Goal: Browse casually: Explore the website without a specific task or goal

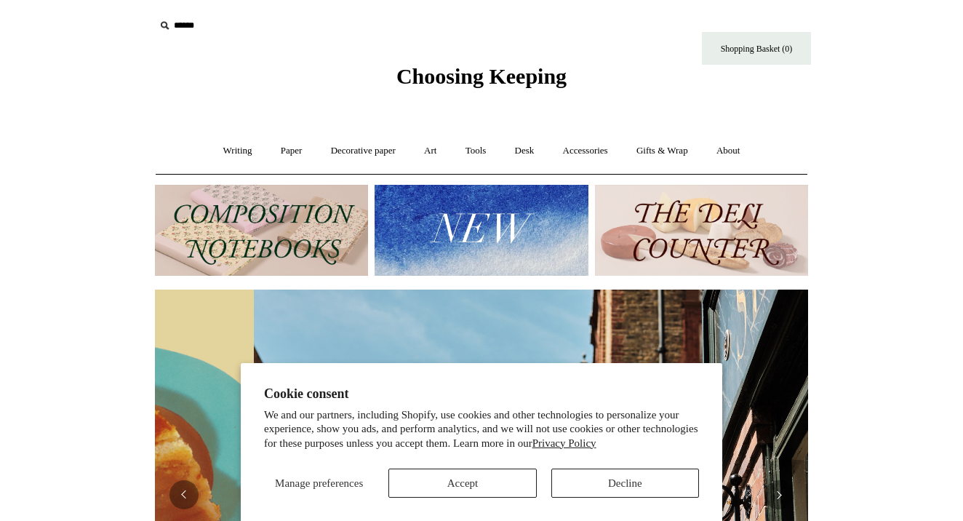
click at [504, 480] on button "Accept" at bounding box center [463, 483] width 148 height 29
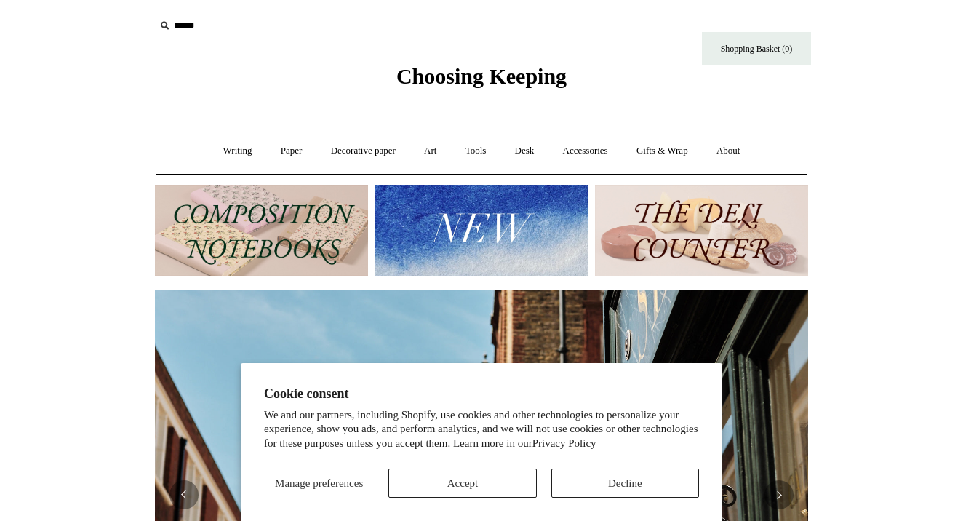
scroll to position [0, 653]
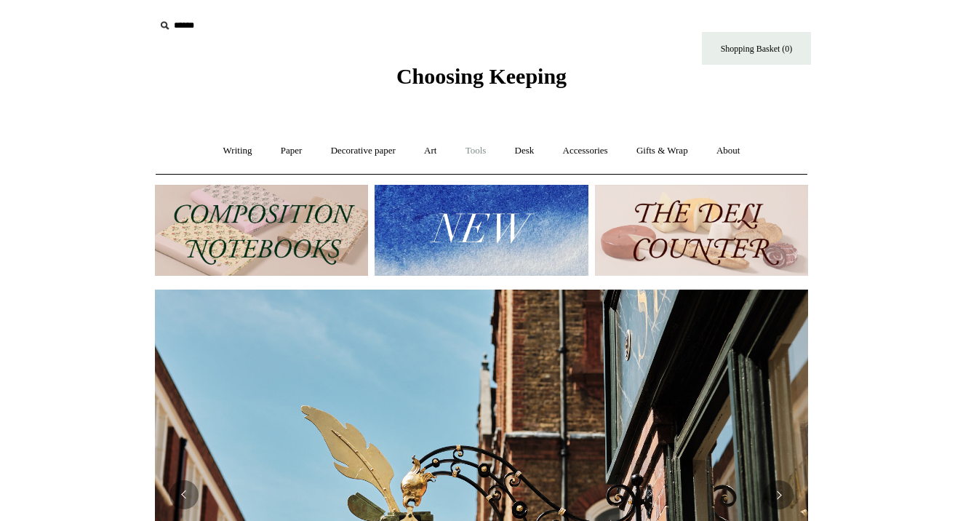
click at [488, 149] on link "Tools +" at bounding box center [476, 151] width 47 height 39
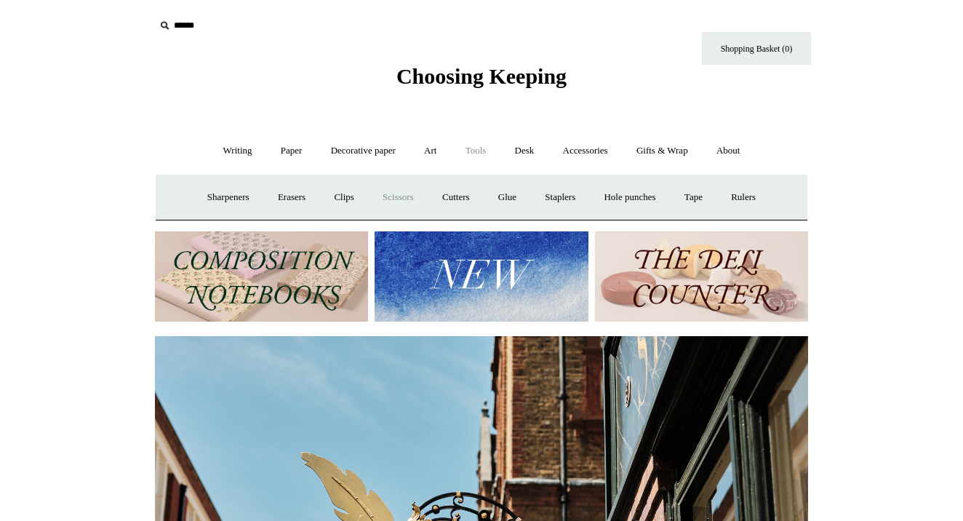
click at [397, 198] on link "Scissors" at bounding box center [398, 197] width 57 height 39
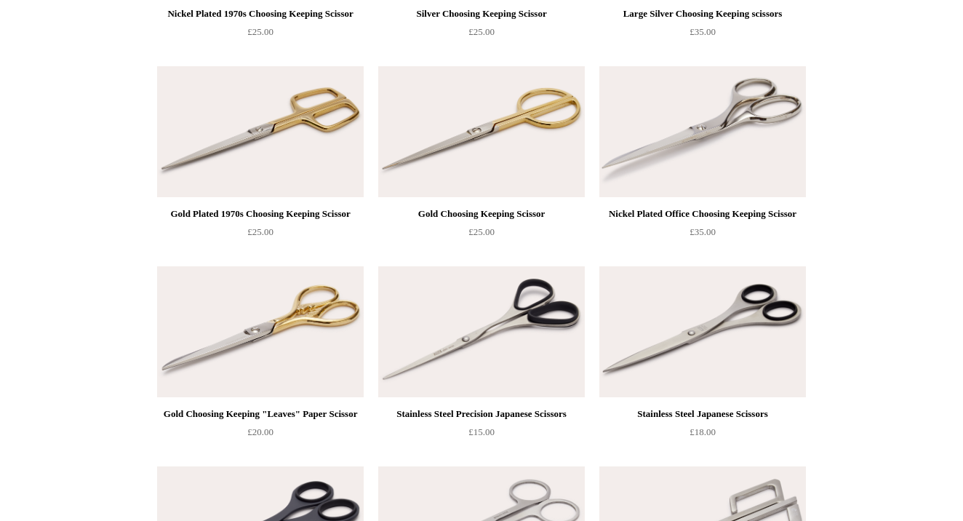
scroll to position [296, 0]
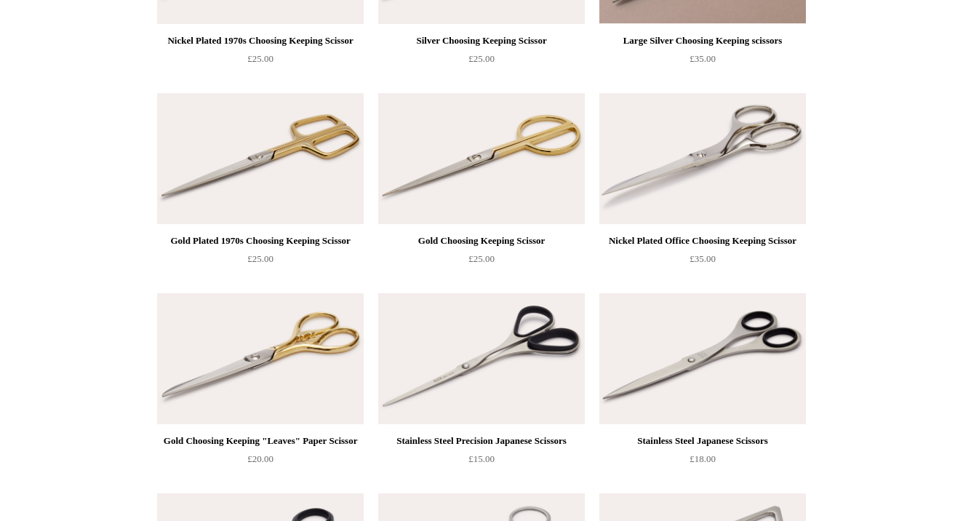
click at [265, 346] on img at bounding box center [260, 358] width 207 height 131
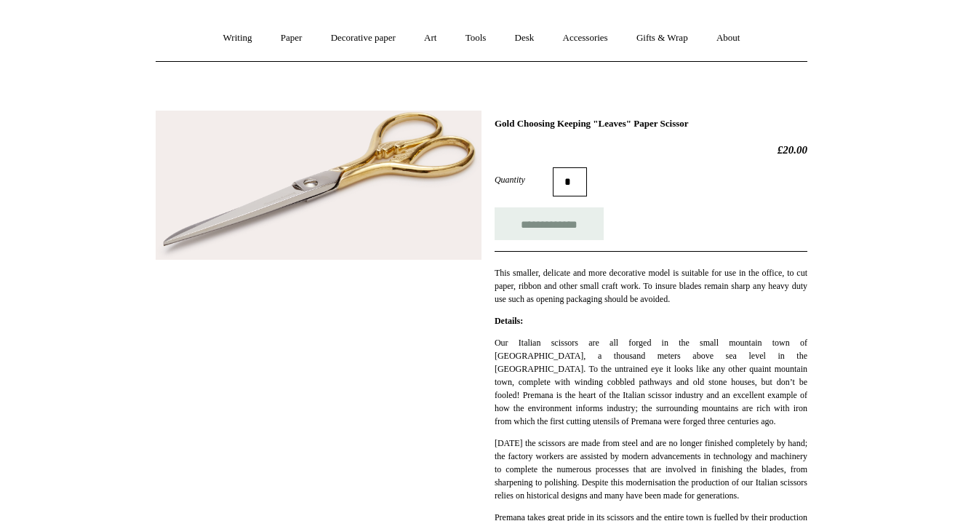
scroll to position [116, 0]
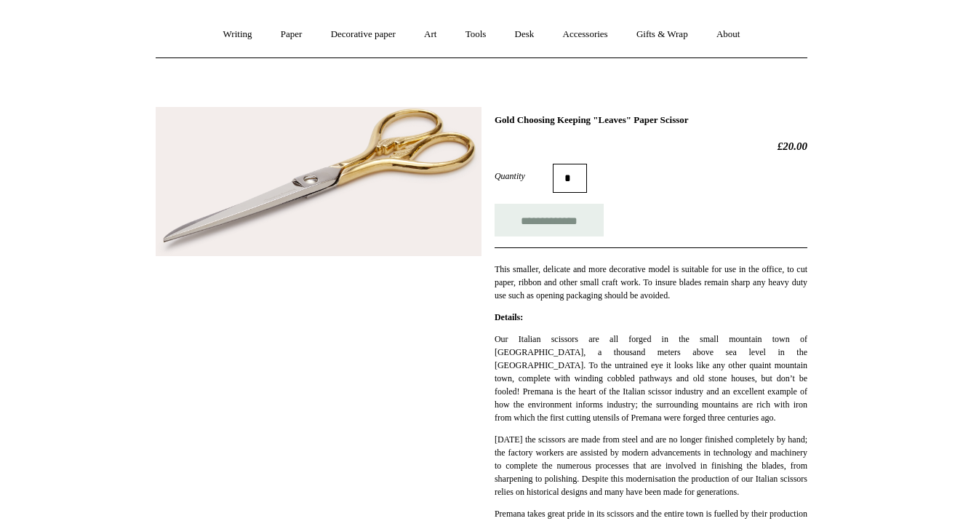
click at [397, 156] on img at bounding box center [319, 182] width 326 height 150
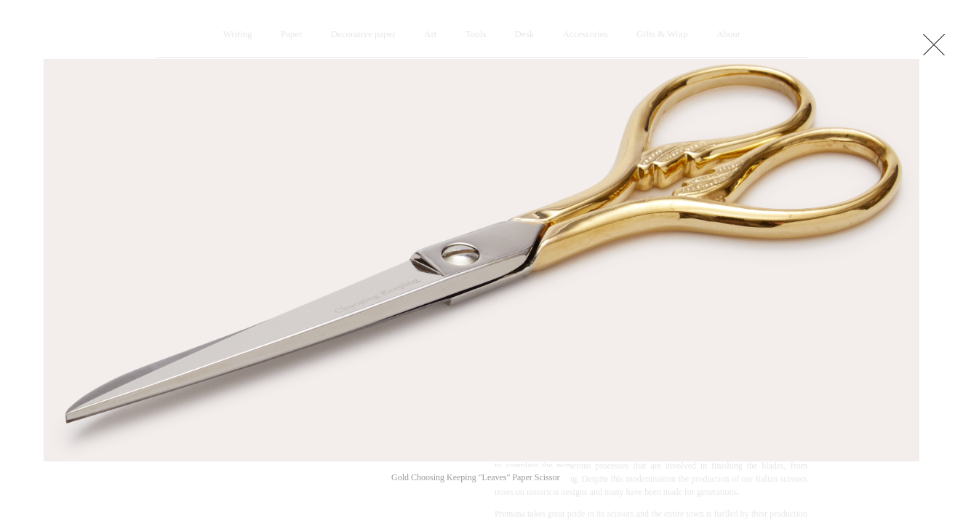
click at [937, 35] on link at bounding box center [934, 44] width 29 height 29
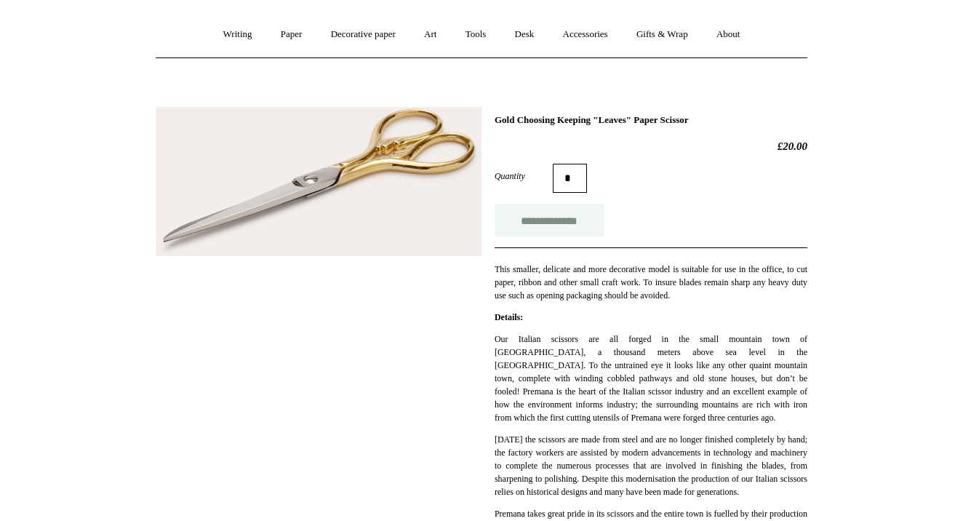
click at [573, 219] on input "**********" at bounding box center [549, 220] width 109 height 33
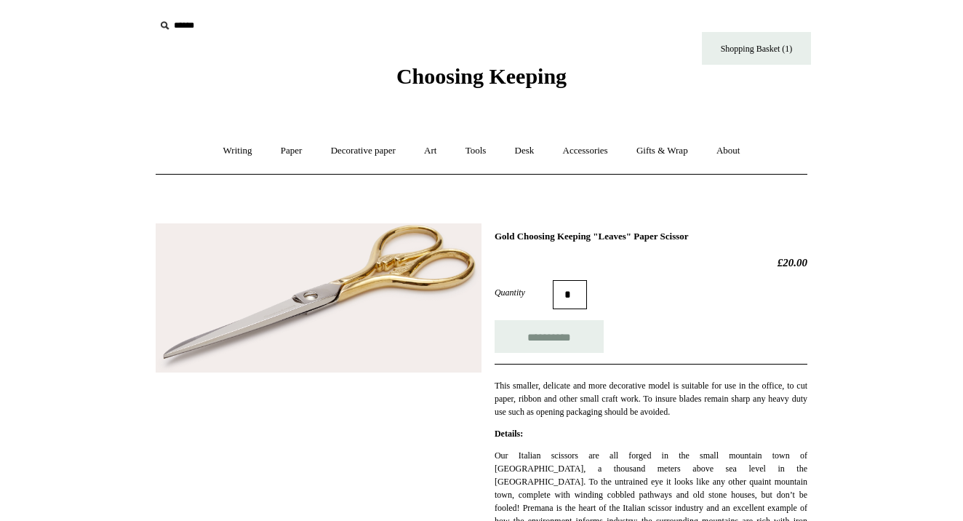
scroll to position [0, 0]
type input "**********"
click at [525, 149] on link "Desk +" at bounding box center [525, 151] width 46 height 39
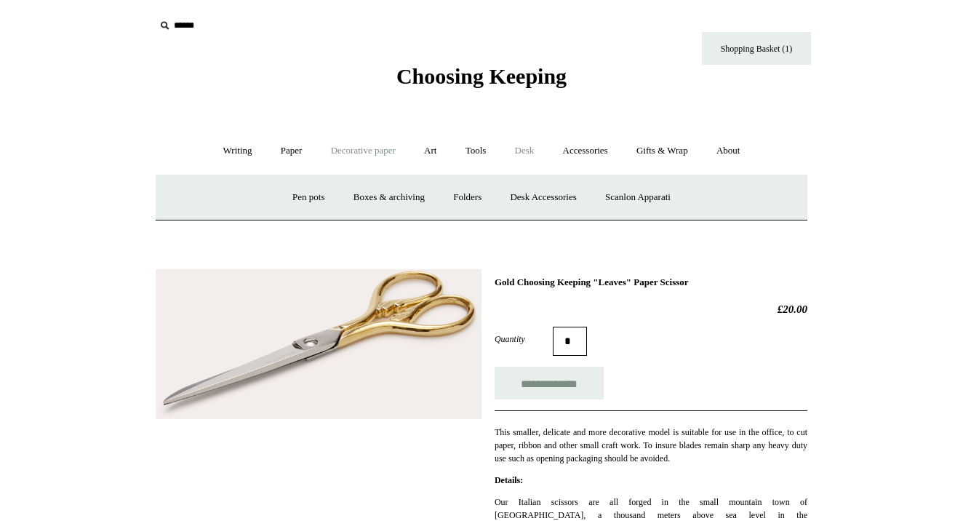
click at [361, 140] on link "Decorative paper +" at bounding box center [363, 151] width 91 height 39
click at [222, 148] on link "Writing +" at bounding box center [237, 151] width 55 height 39
click at [742, 143] on link "About +" at bounding box center [729, 151] width 50 height 39
click at [575, 193] on link "Journal +" at bounding box center [568, 197] width 54 height 39
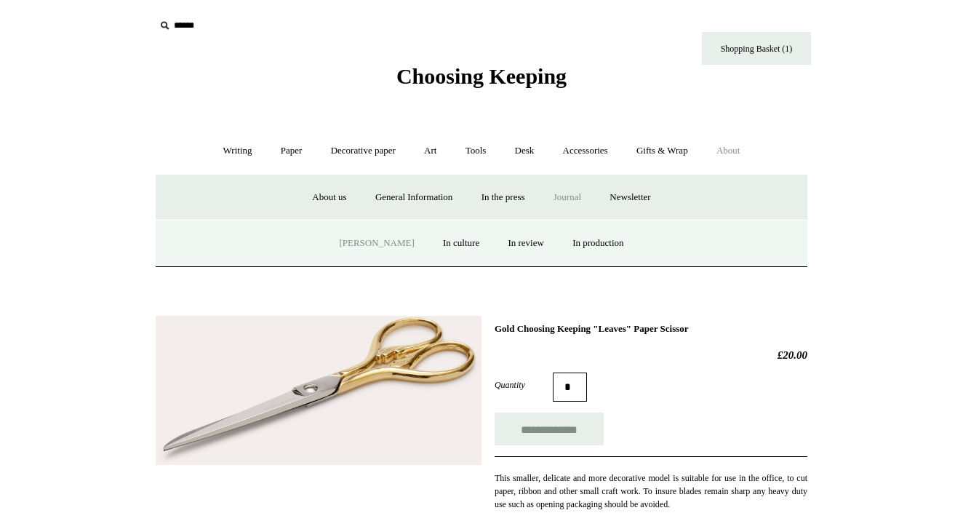
click at [368, 231] on link "[PERSON_NAME]" at bounding box center [376, 243] width 101 height 39
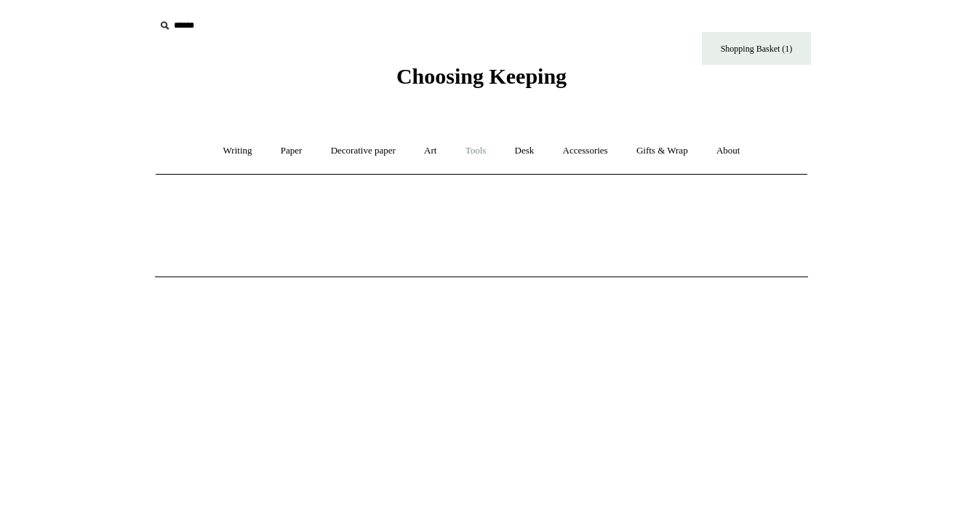
click at [476, 150] on link "Tools +" at bounding box center [476, 151] width 47 height 39
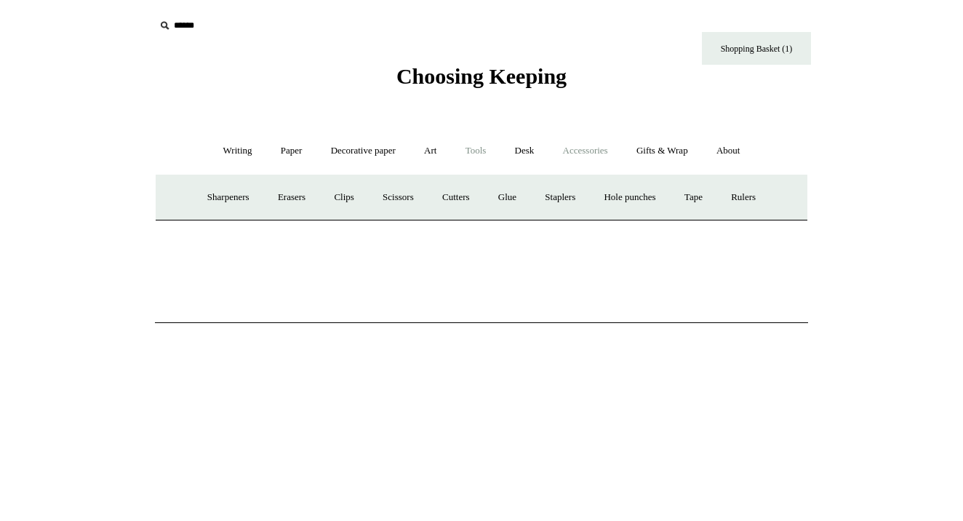
click at [610, 143] on link "Accessories +" at bounding box center [585, 151] width 71 height 39
click at [375, 157] on link "Decorative paper +" at bounding box center [363, 151] width 91 height 39
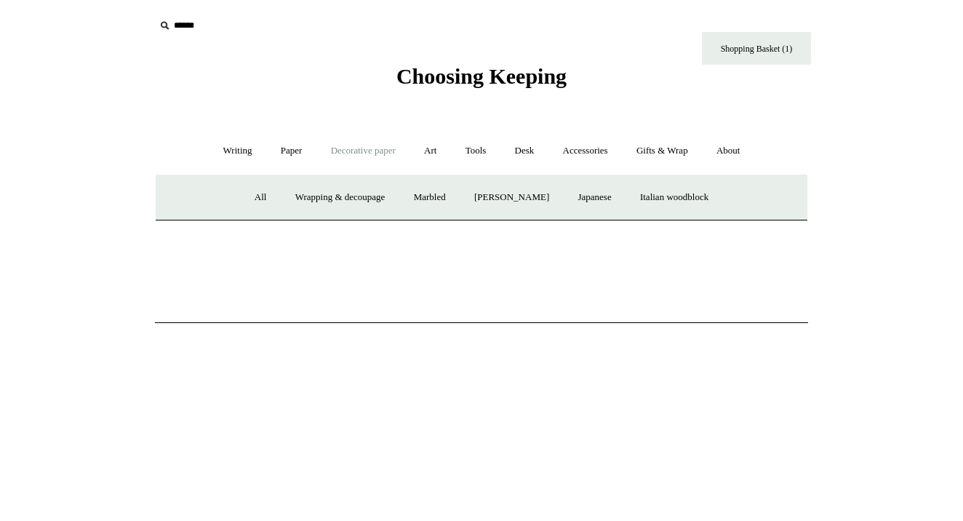
click at [310, 132] on ul "Writing + Pens by brand + [GEOGRAPHIC_DATA] Lamy Ohnishi Seisakusho [GEOGRAPHIC…" at bounding box center [482, 151] width 544 height 39
click at [281, 146] on link "Paper +" at bounding box center [292, 151] width 48 height 39
click at [271, 201] on link "Notebooks +" at bounding box center [277, 197] width 67 height 39
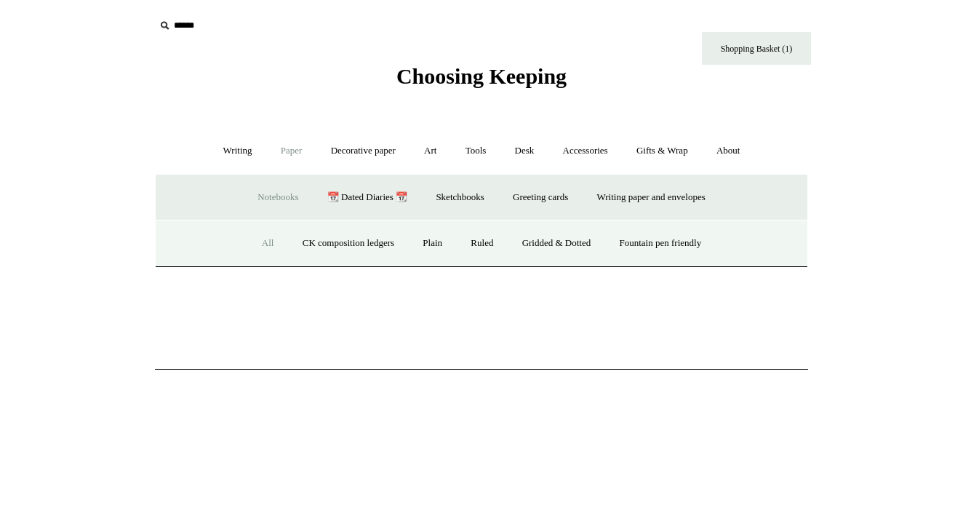
click at [258, 244] on link "All" at bounding box center [268, 243] width 39 height 39
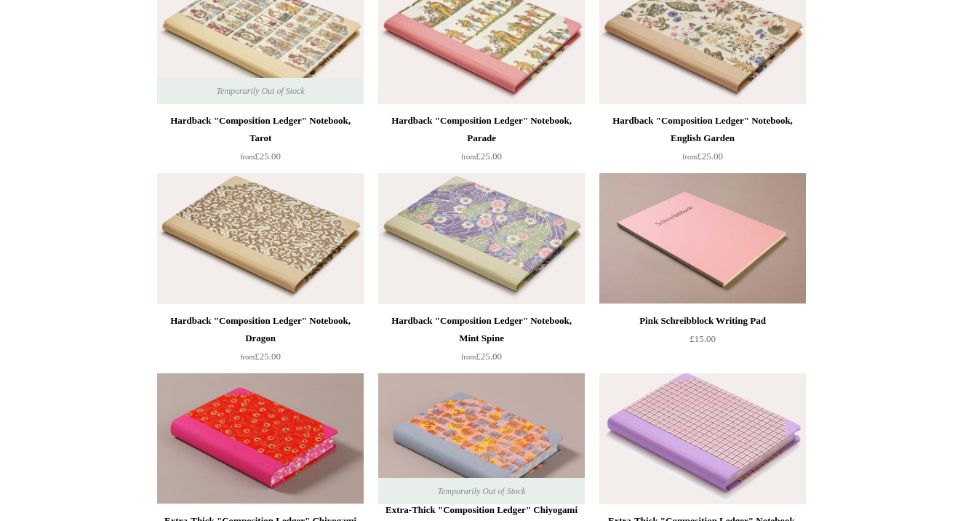
scroll to position [624, 0]
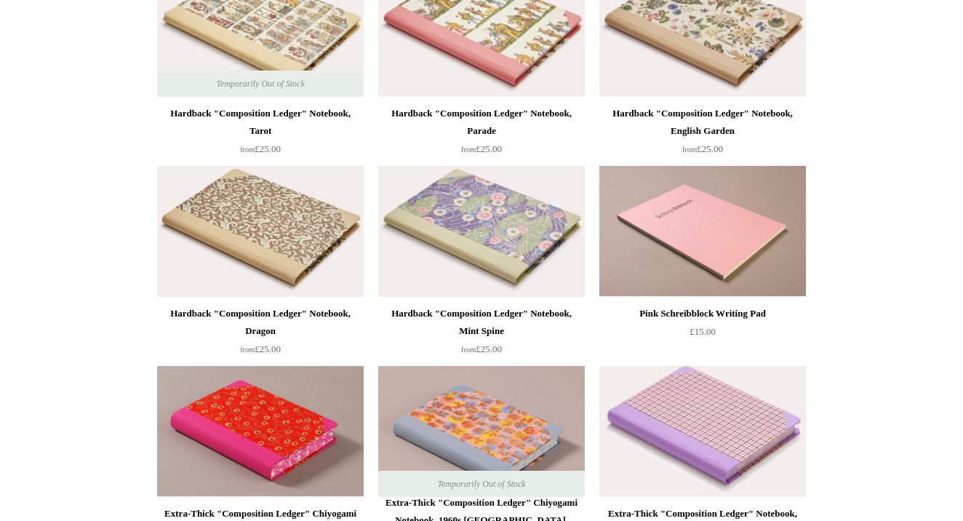
click at [662, 303] on div "Pink Schreibblock Writing Pad £15.00" at bounding box center [703, 265] width 207 height 198
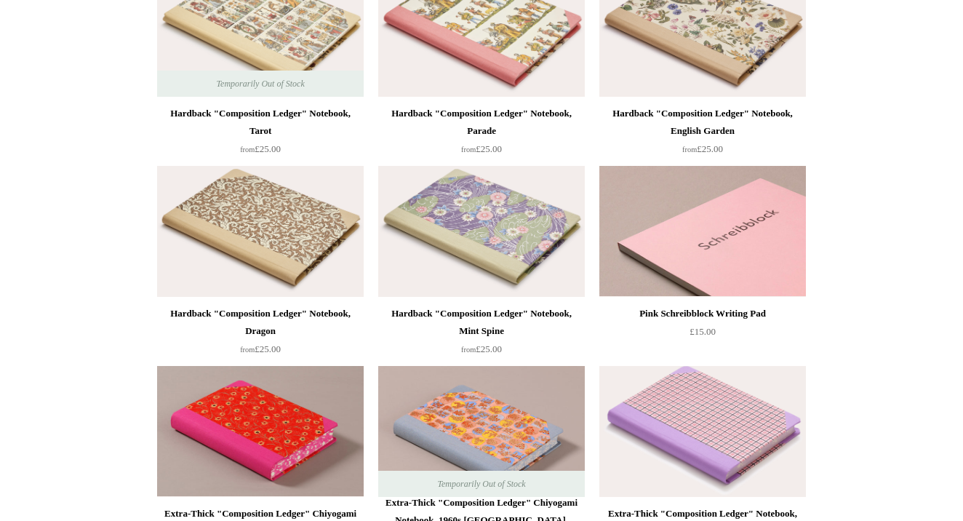
click at [676, 258] on img at bounding box center [703, 231] width 207 height 131
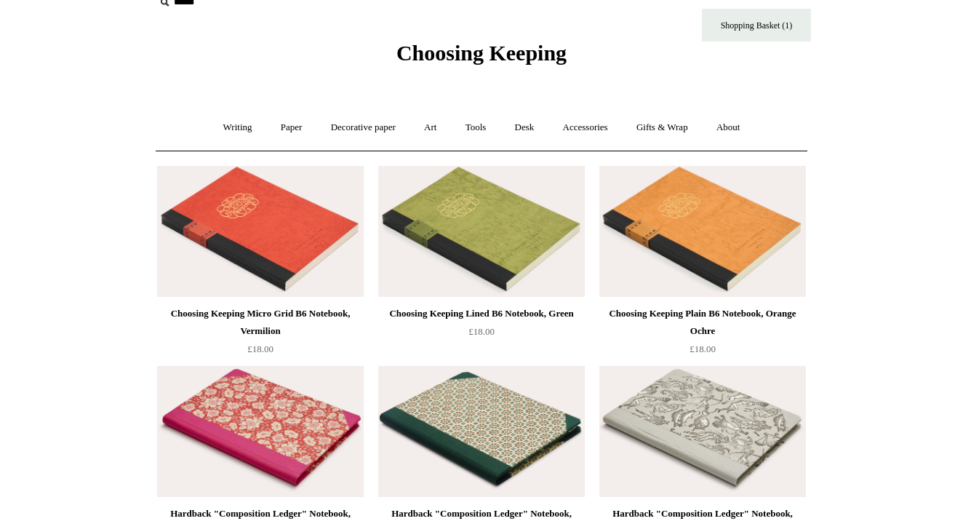
scroll to position [19, 0]
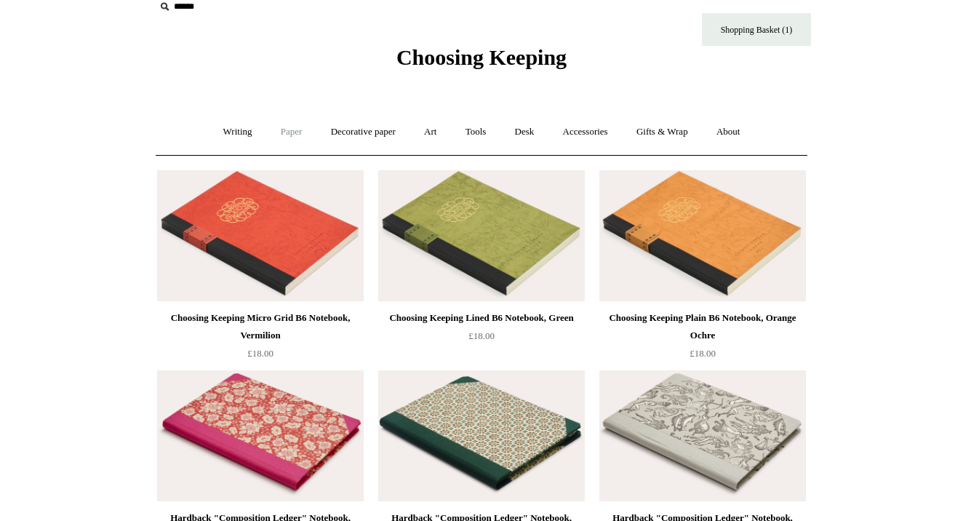
click at [282, 126] on link "Paper +" at bounding box center [292, 132] width 48 height 39
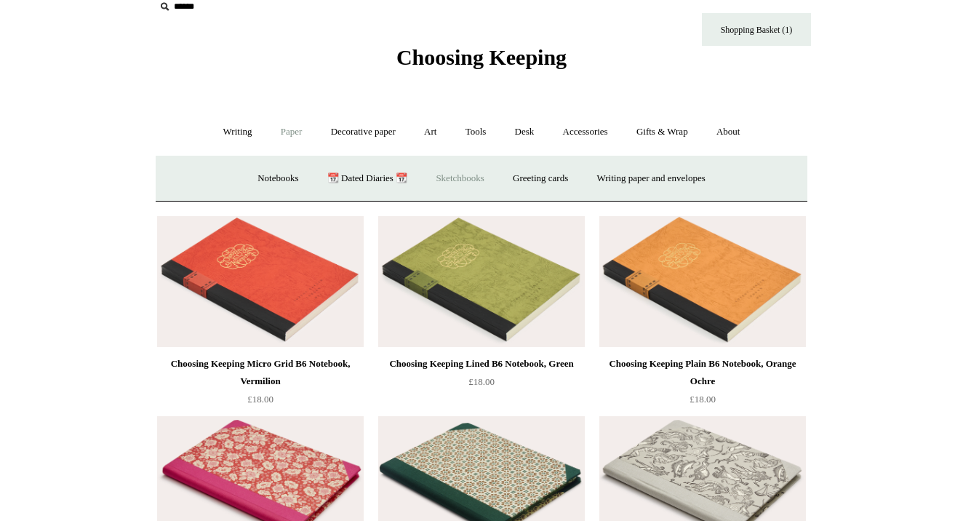
click at [464, 177] on link "Sketchbooks +" at bounding box center [460, 178] width 74 height 39
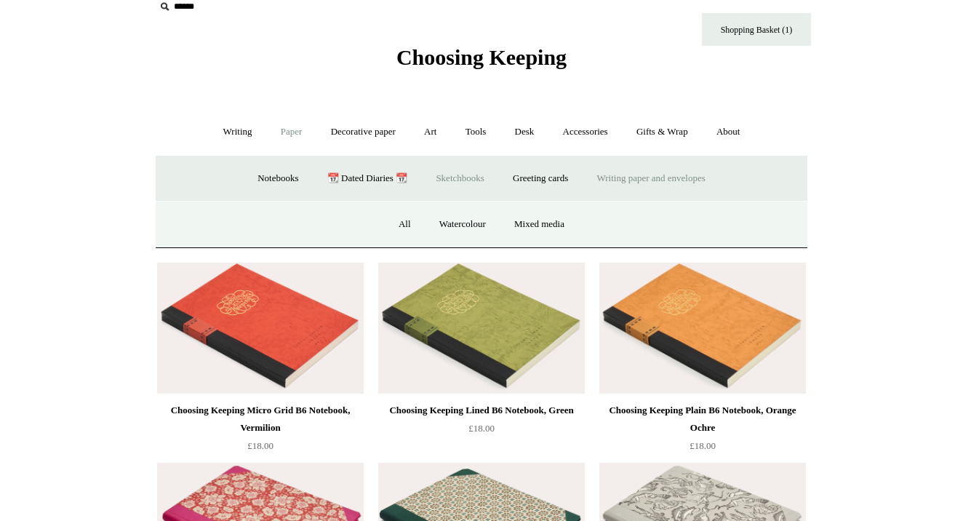
click at [618, 173] on link "Writing paper and envelopes +" at bounding box center [651, 178] width 135 height 39
click at [468, 175] on link "Sketchbooks +" at bounding box center [460, 178] width 74 height 39
click at [370, 178] on link "📆 Dated Diaries 📆" at bounding box center [367, 178] width 106 height 39
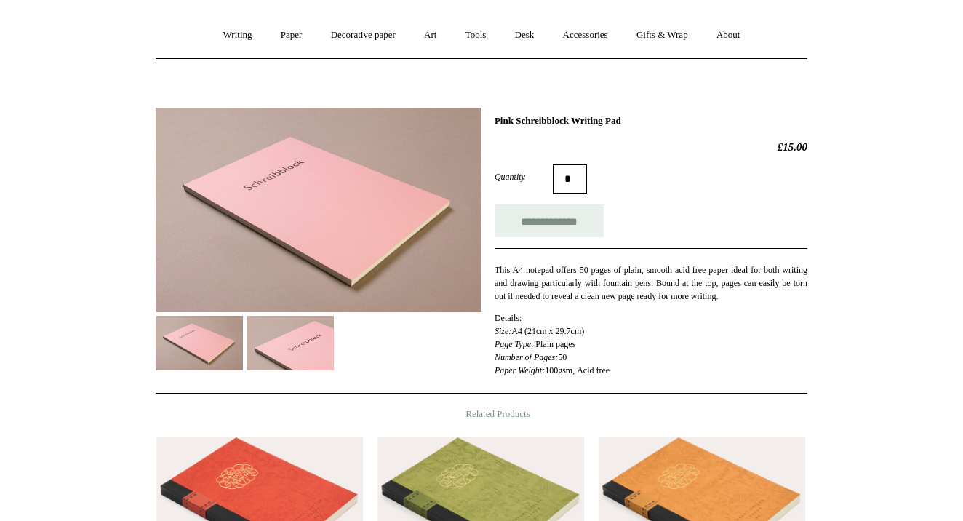
scroll to position [117, 0]
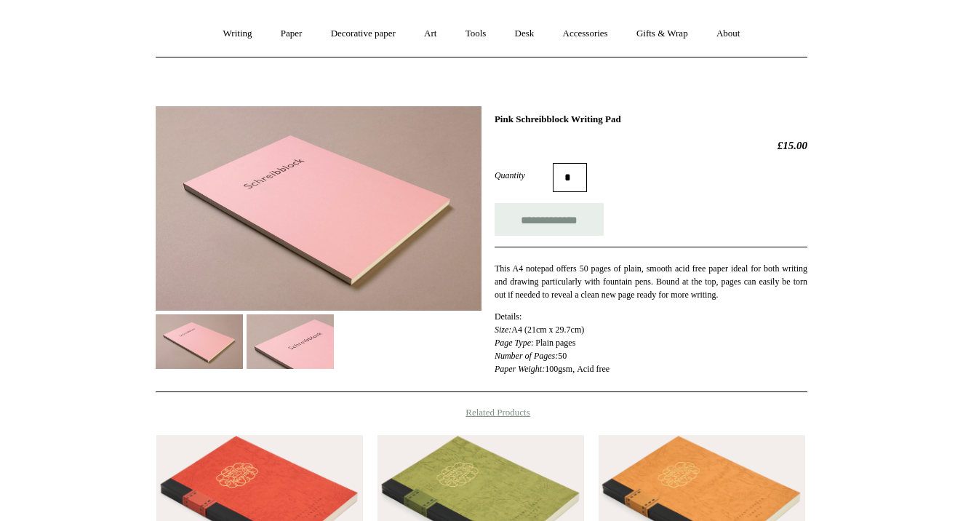
click at [298, 341] on img at bounding box center [290, 341] width 87 height 55
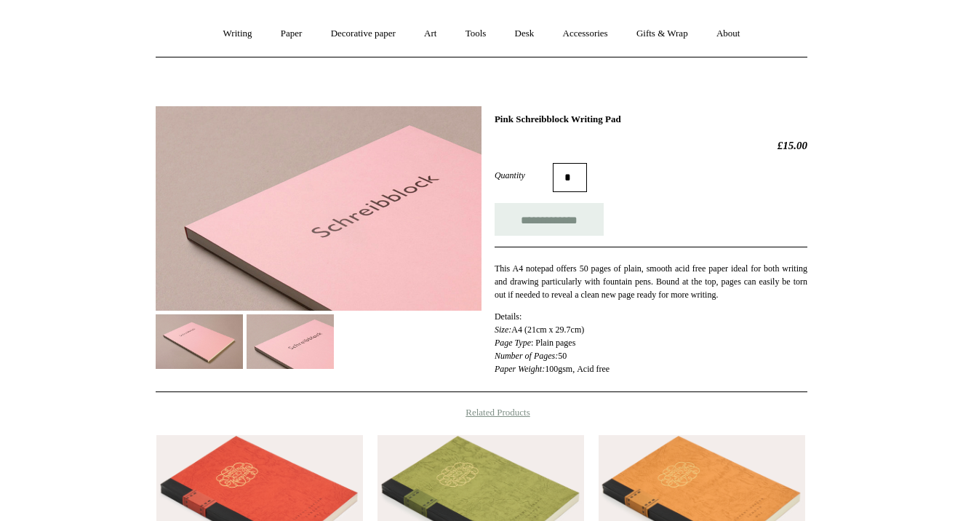
click at [230, 333] on img at bounding box center [199, 341] width 87 height 55
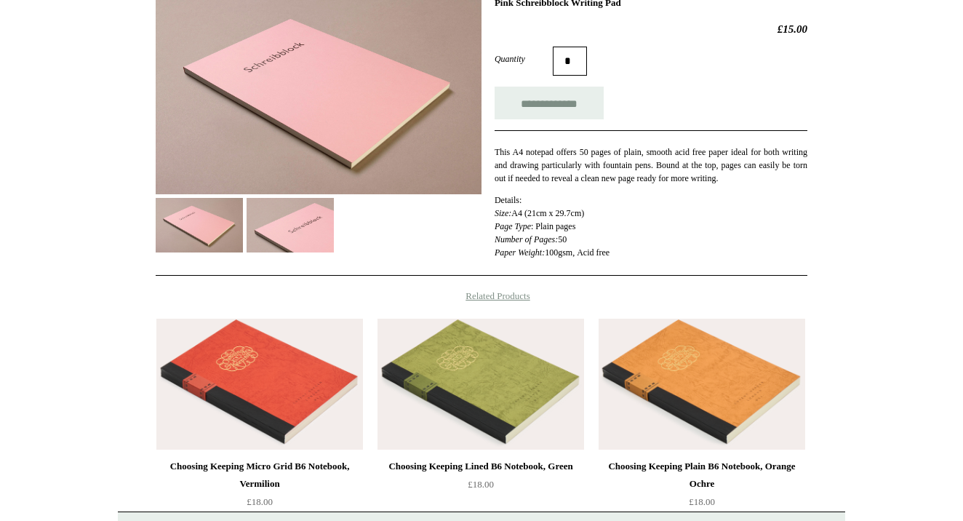
scroll to position [236, 0]
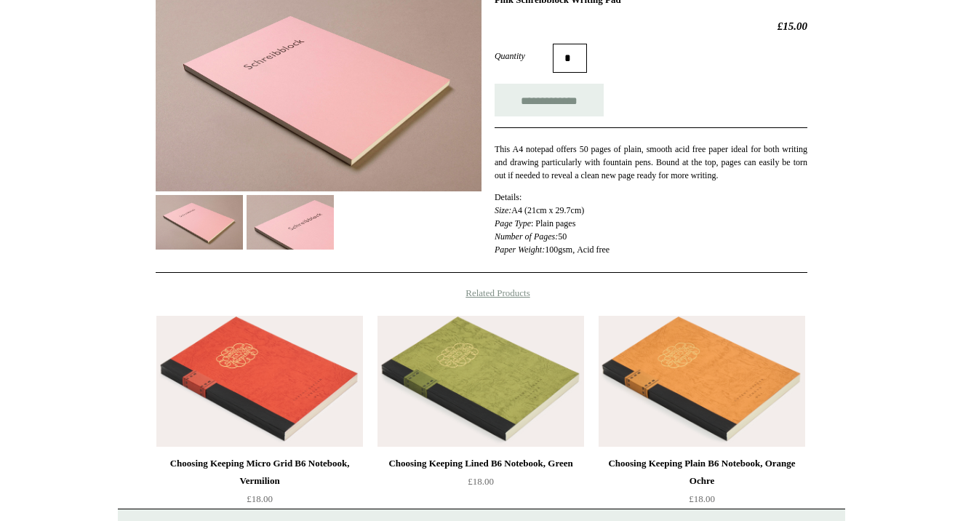
click at [605, 316] on img at bounding box center [702, 381] width 207 height 131
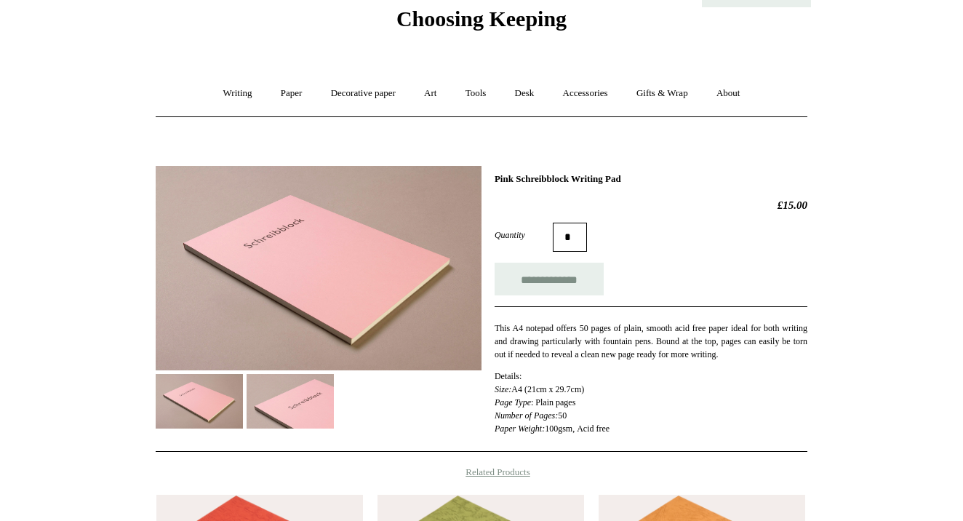
scroll to position [58, 0]
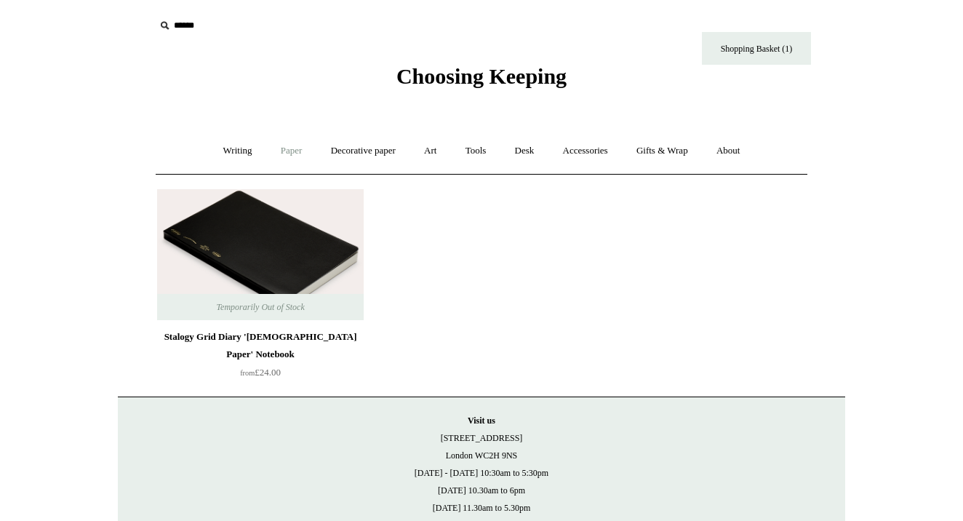
click at [284, 138] on link "Paper +" at bounding box center [292, 151] width 48 height 39
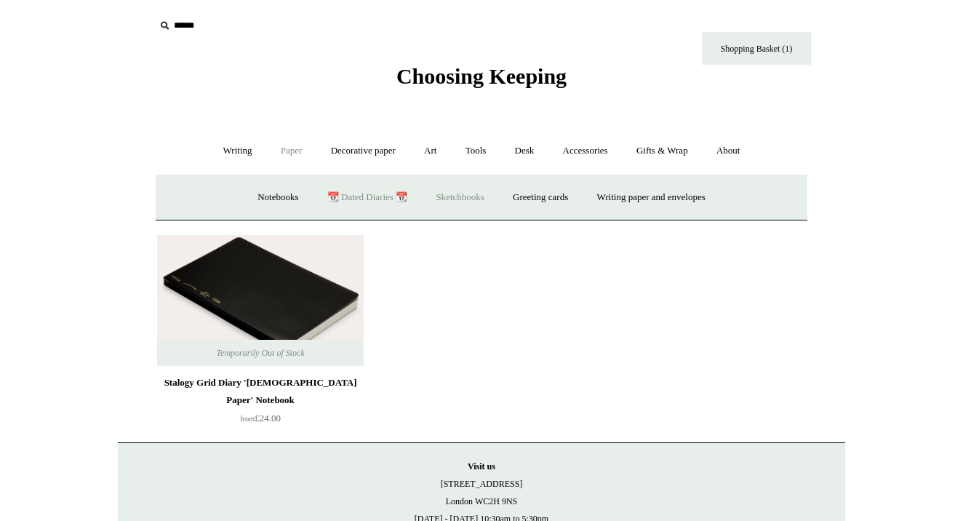
click at [483, 192] on link "Sketchbooks +" at bounding box center [460, 197] width 74 height 39
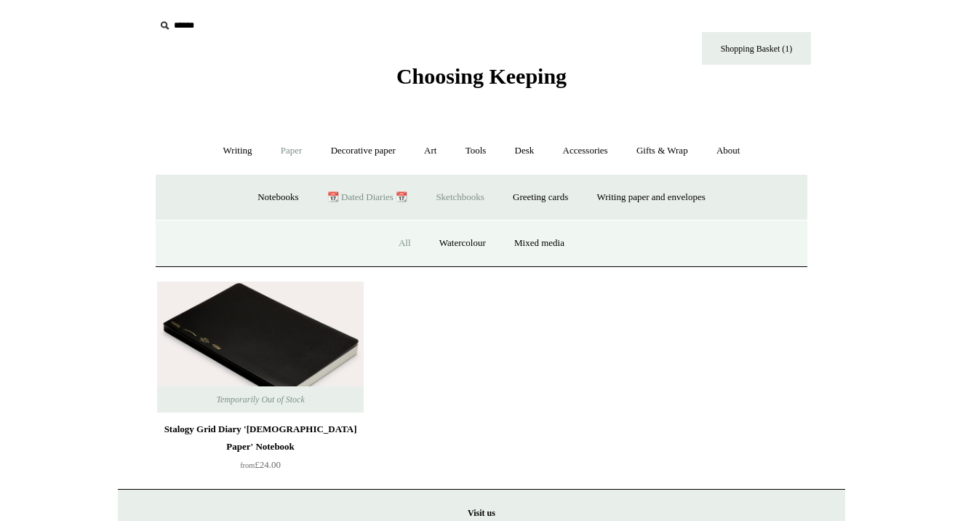
click at [393, 241] on link "All" at bounding box center [405, 243] width 39 height 39
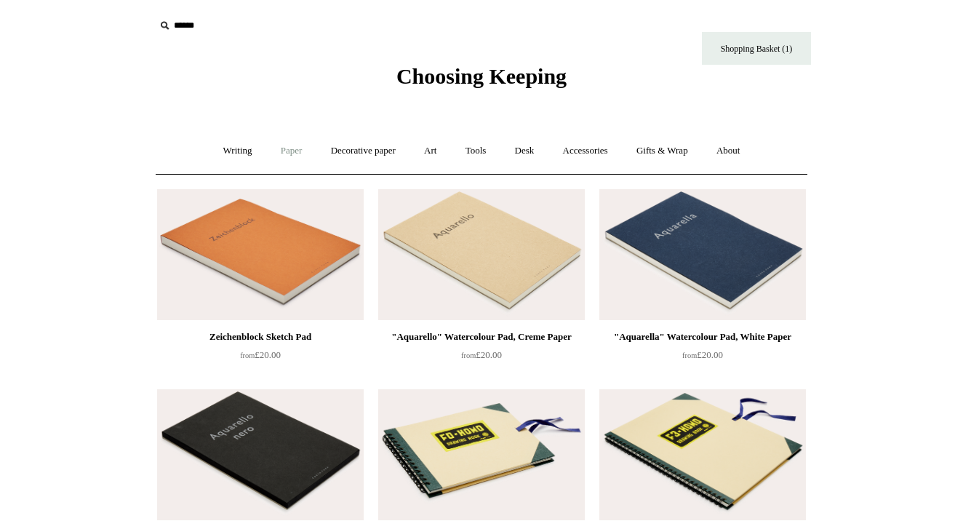
click at [285, 146] on link "Paper +" at bounding box center [292, 151] width 48 height 39
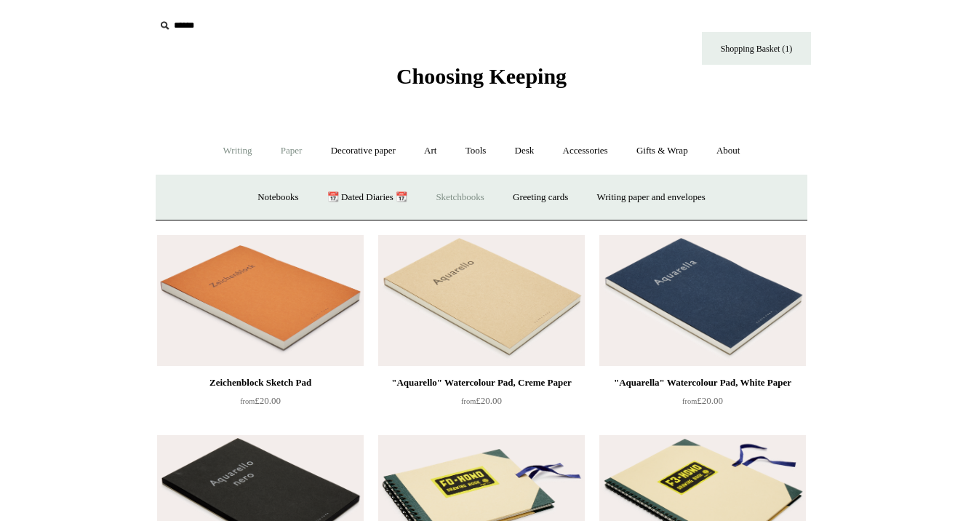
click at [235, 154] on link "Writing +" at bounding box center [237, 151] width 55 height 39
click at [720, 190] on link "Ink bottles & cartridges +" at bounding box center [669, 197] width 116 height 39
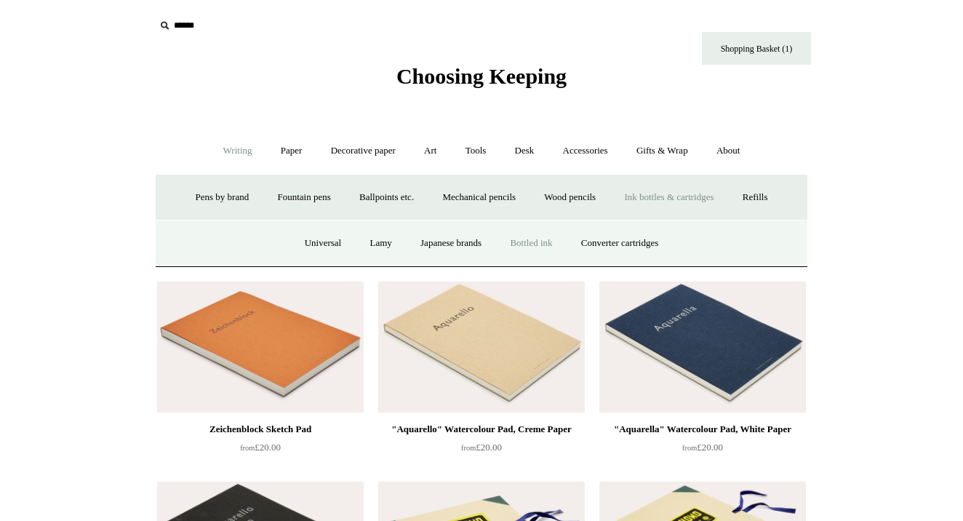
click at [539, 243] on link "Bottled ink" at bounding box center [531, 243] width 68 height 39
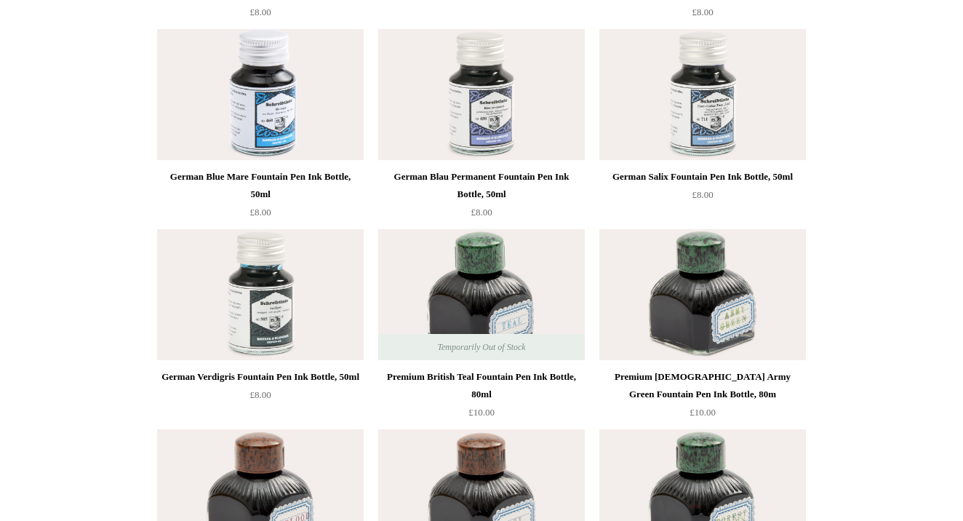
scroll to position [5156, 0]
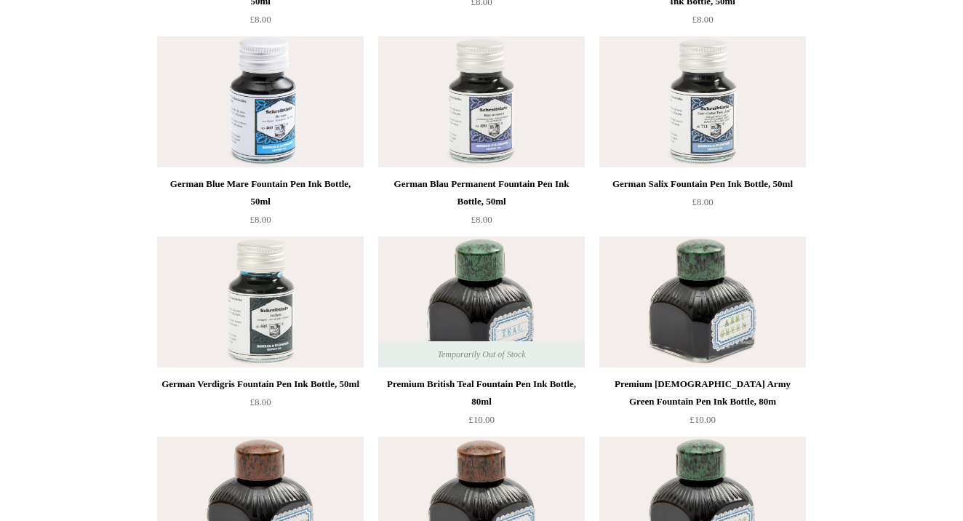
click at [281, 143] on img at bounding box center [260, 101] width 207 height 131
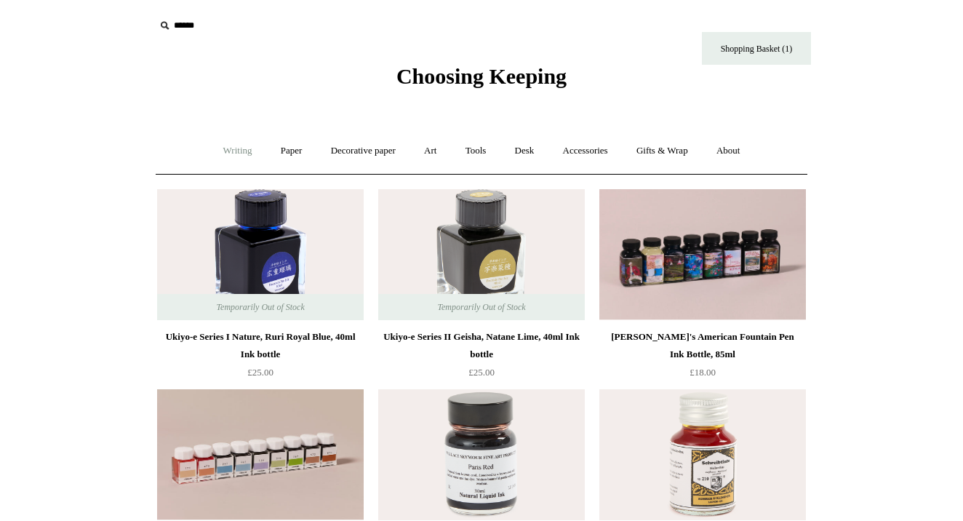
scroll to position [0, 0]
click at [432, 148] on link "Art +" at bounding box center [430, 151] width 39 height 39
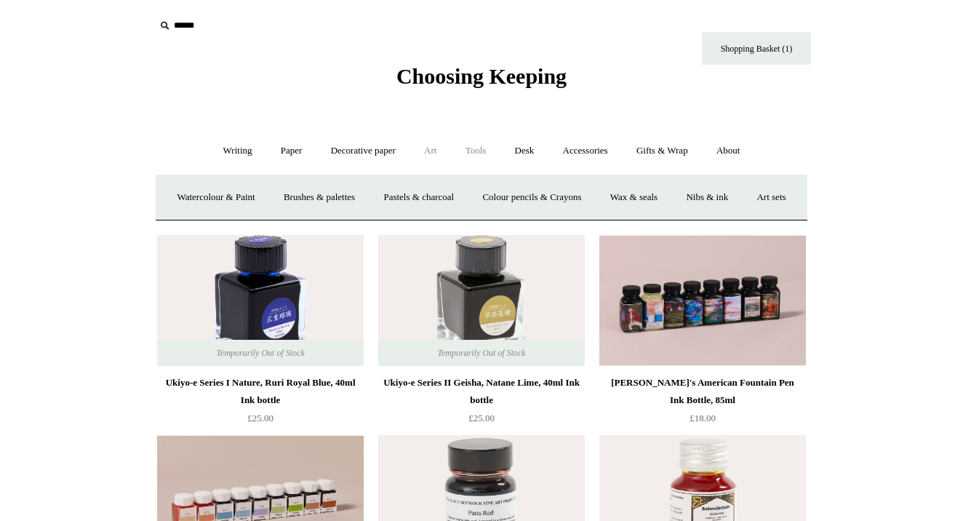
click at [478, 152] on link "Tools +" at bounding box center [476, 151] width 47 height 39
click at [455, 191] on link "Cutters" at bounding box center [456, 197] width 54 height 39
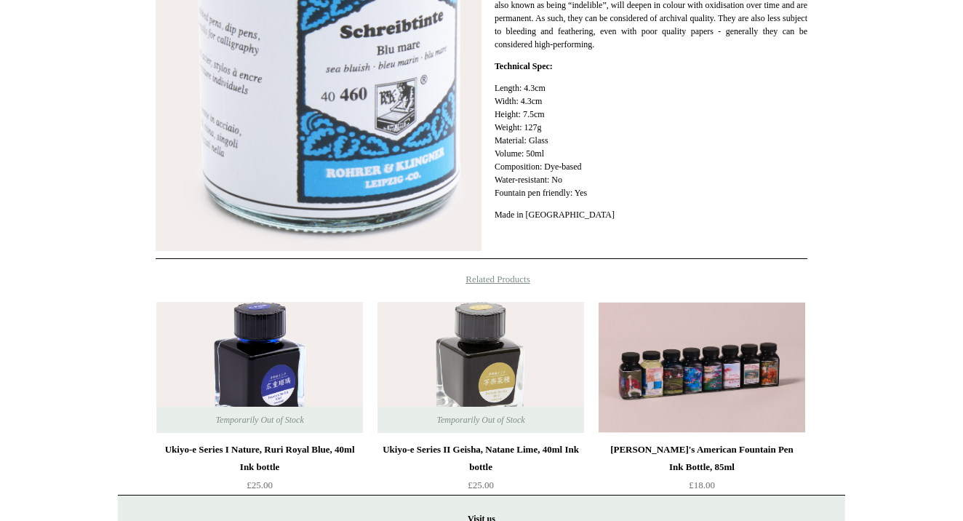
scroll to position [490, 0]
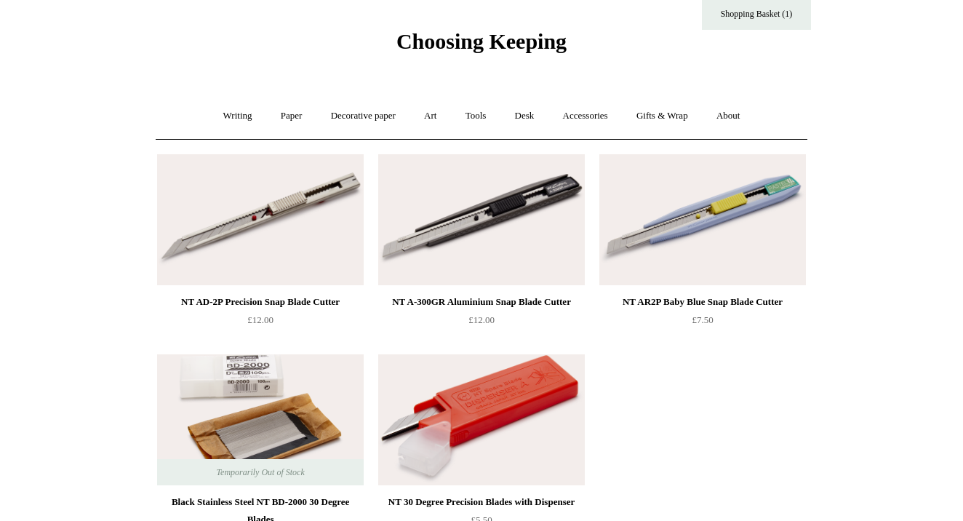
scroll to position [29, 0]
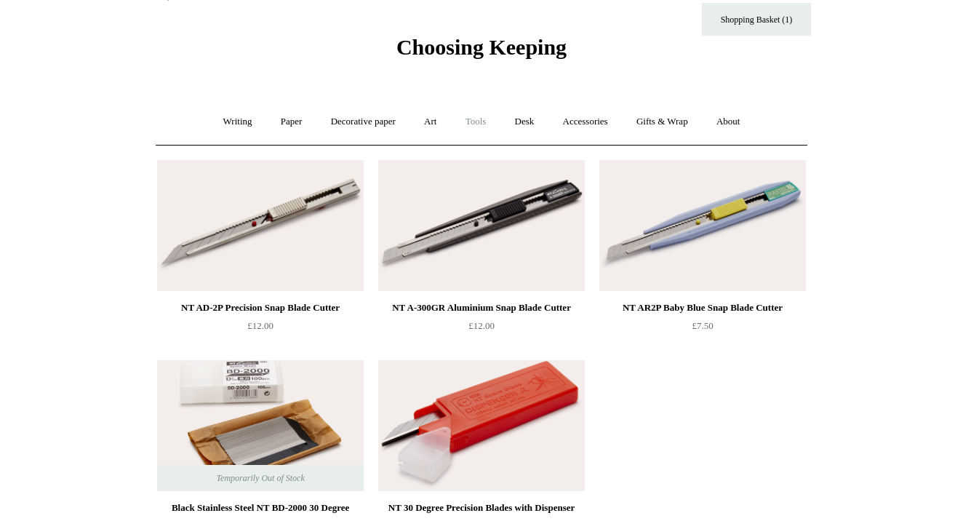
click at [480, 121] on link "Tools +" at bounding box center [476, 122] width 47 height 39
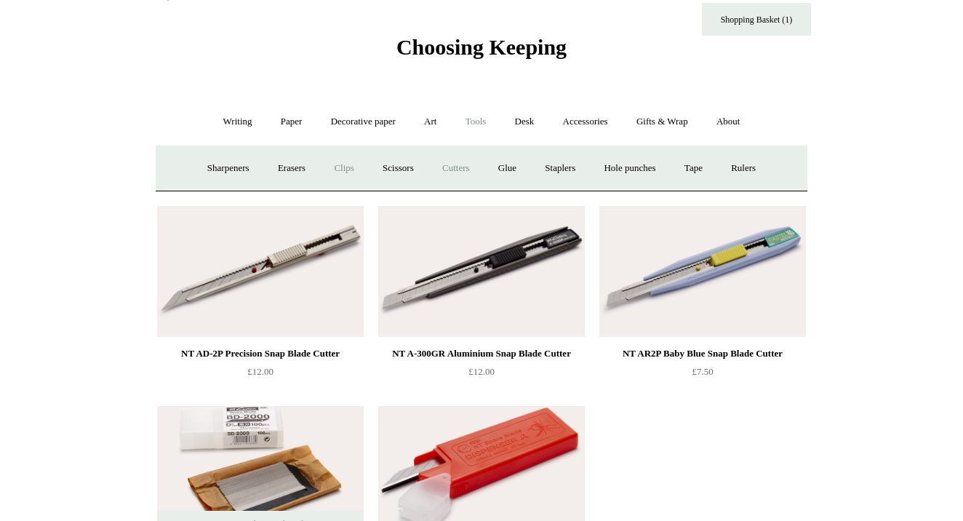
click at [347, 165] on link "Clips +" at bounding box center [344, 168] width 46 height 39
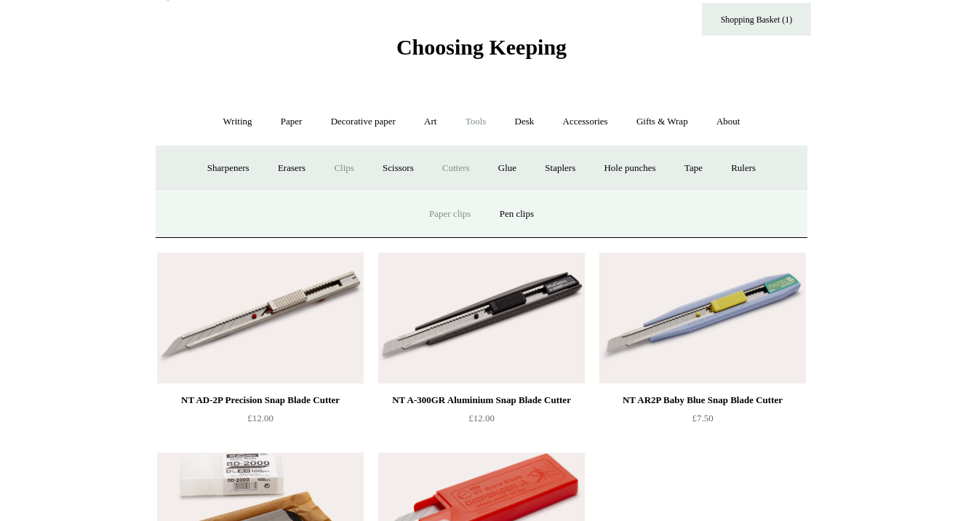
click at [450, 213] on link "Paper clips" at bounding box center [450, 214] width 68 height 39
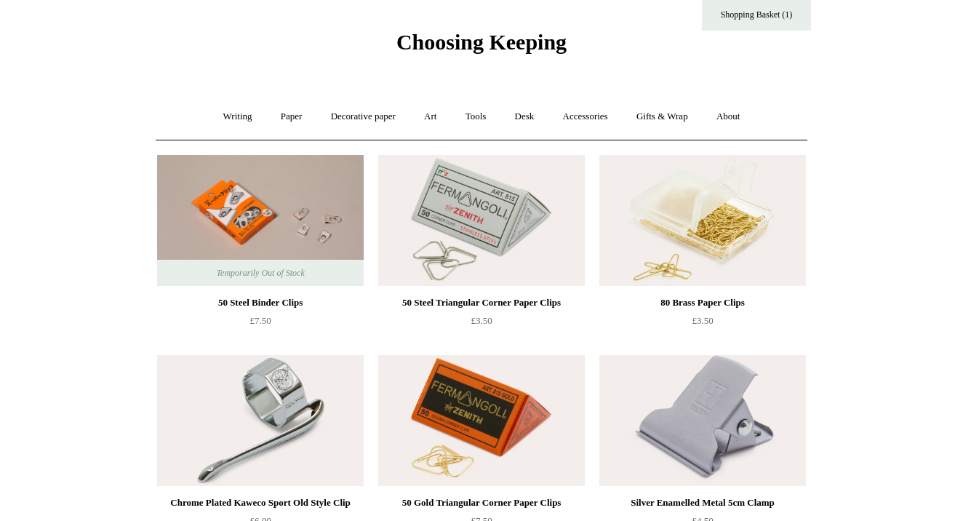
scroll to position [46, 0]
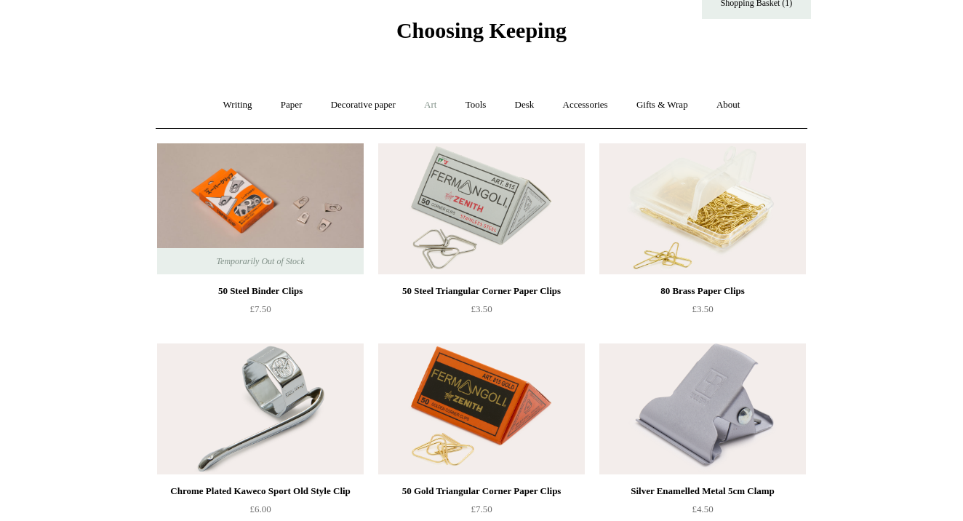
click at [437, 103] on link "Art +" at bounding box center [430, 105] width 39 height 39
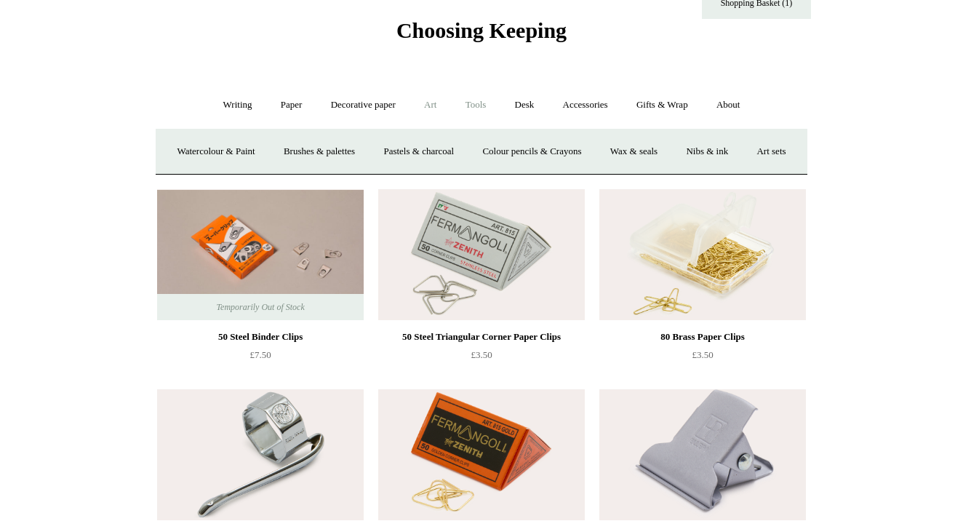
click at [488, 109] on link "Tools +" at bounding box center [476, 105] width 47 height 39
click at [572, 148] on link "Staplers +" at bounding box center [560, 151] width 57 height 39
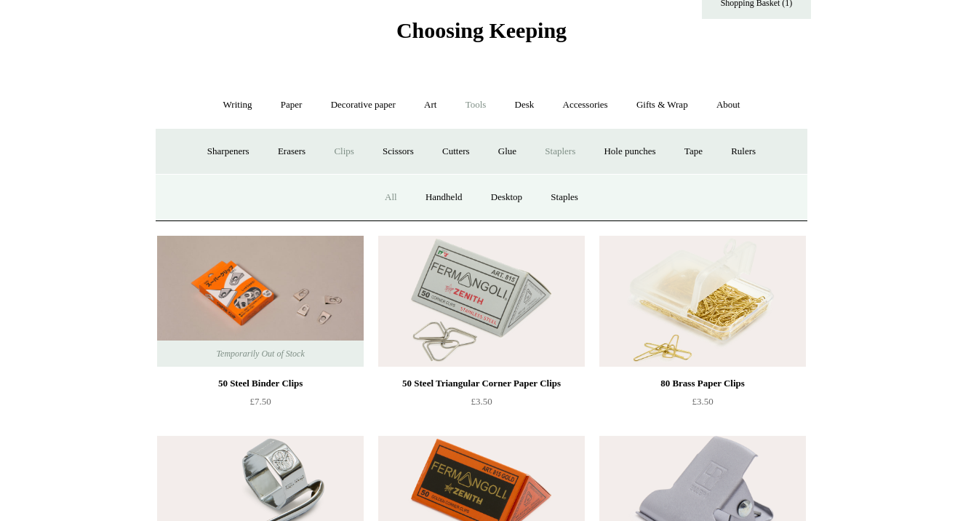
click at [387, 193] on link "All" at bounding box center [391, 197] width 39 height 39
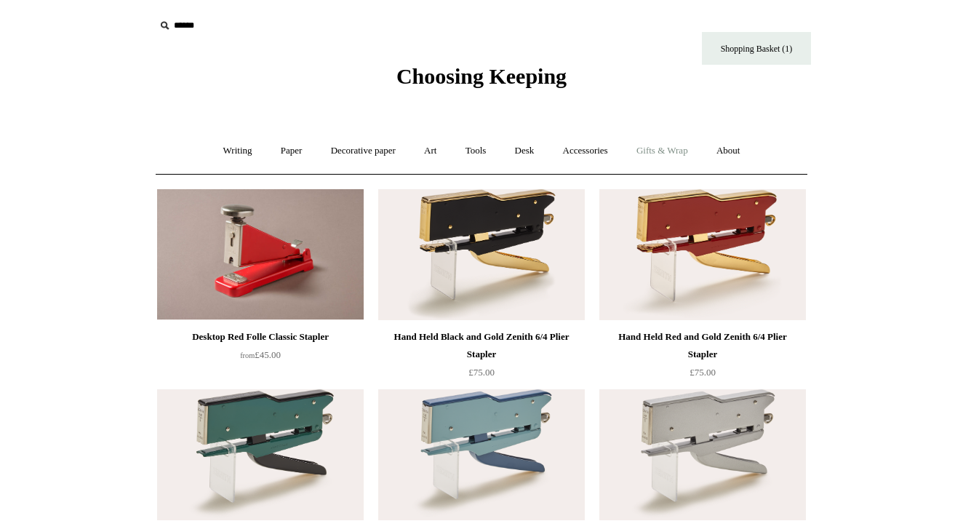
click at [680, 156] on link "Gifts & Wrap +" at bounding box center [663, 151] width 78 height 39
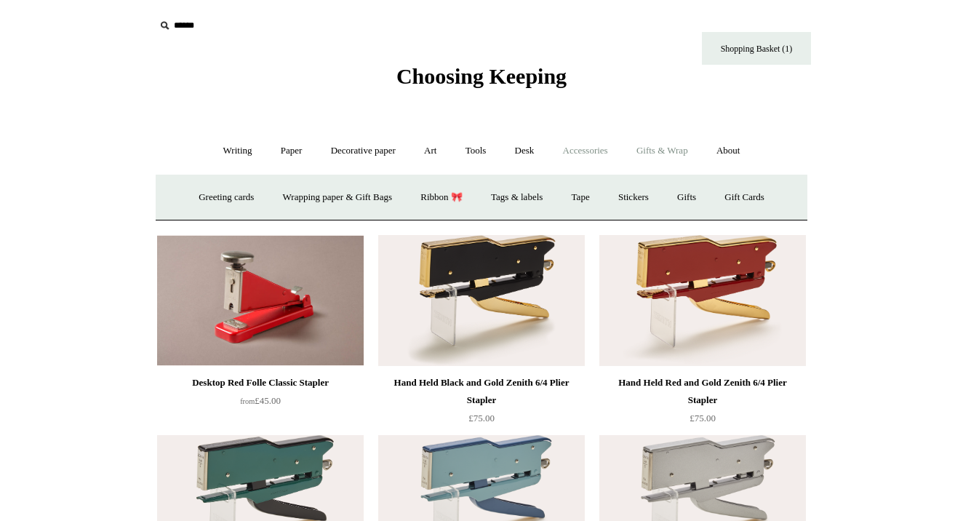
click at [595, 149] on link "Accessories +" at bounding box center [585, 151] width 71 height 39
click at [235, 191] on link "Personal Accessories +" at bounding box center [234, 197] width 106 height 39
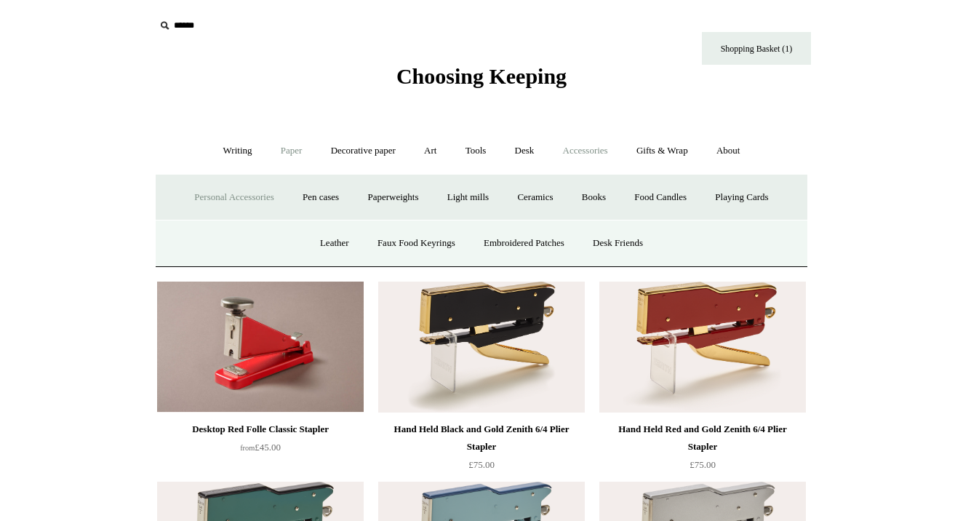
click at [282, 151] on link "Paper +" at bounding box center [292, 151] width 48 height 39
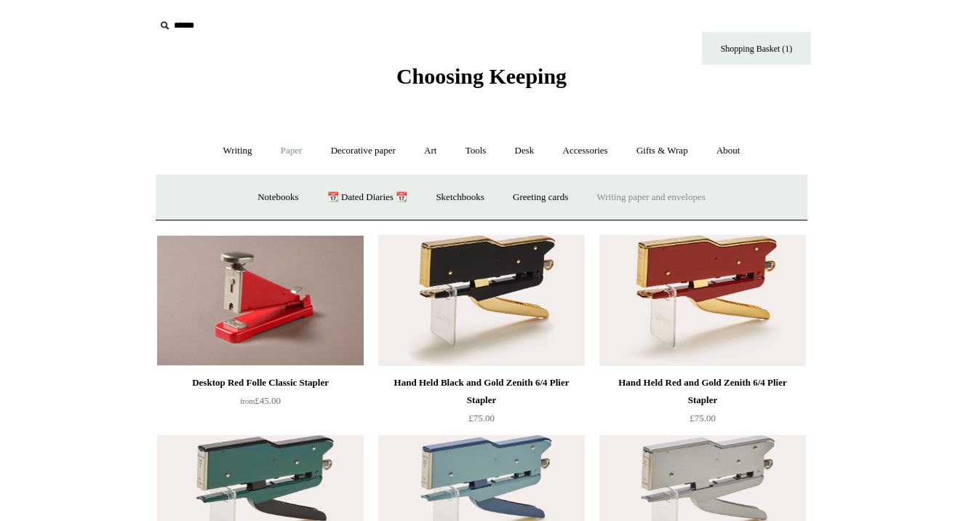
click at [619, 195] on link "Writing paper and envelopes +" at bounding box center [651, 197] width 135 height 39
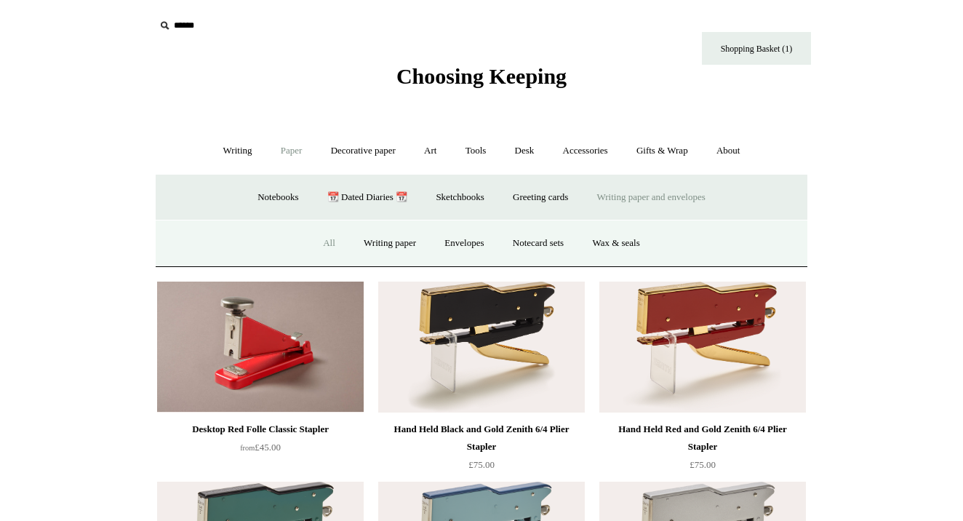
click at [328, 236] on link "All" at bounding box center [329, 243] width 39 height 39
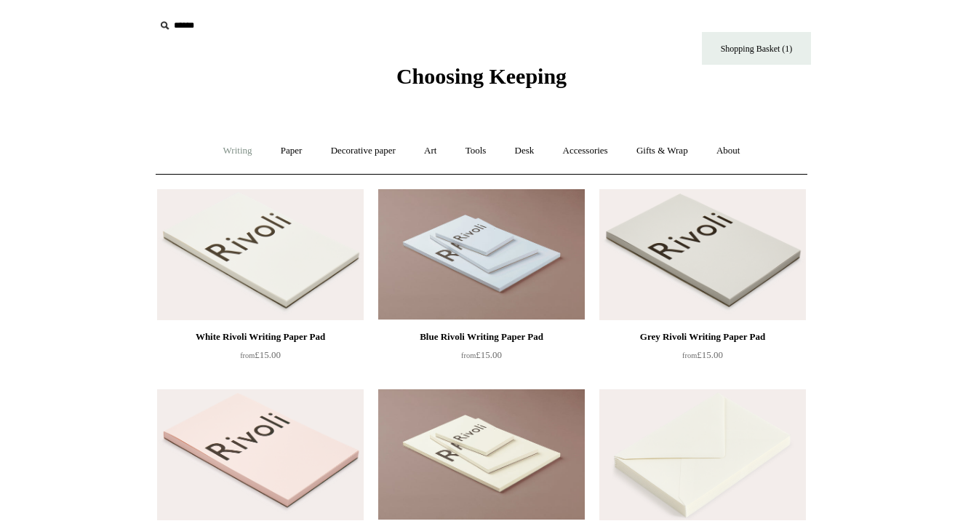
click at [220, 158] on link "Writing +" at bounding box center [237, 151] width 55 height 39
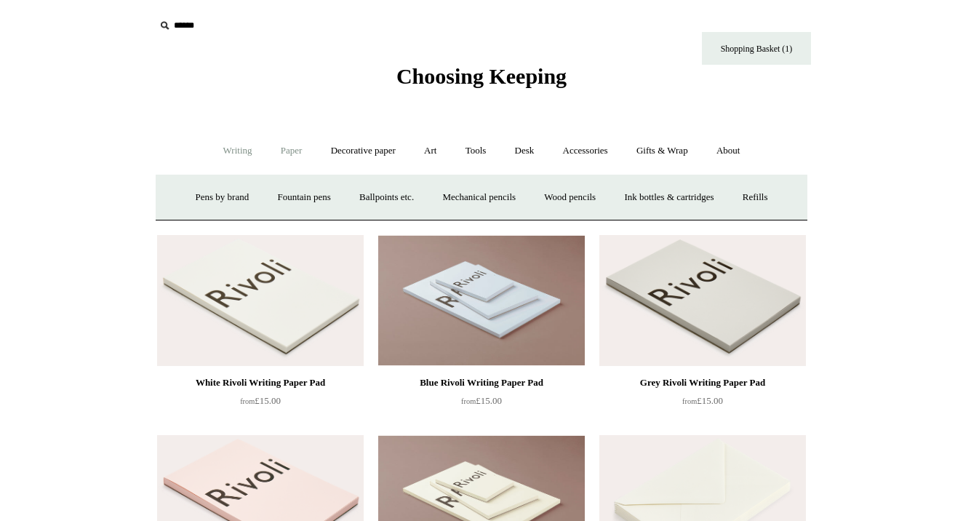
click at [279, 154] on link "Paper +" at bounding box center [292, 151] width 48 height 39
click at [542, 192] on link "Greeting cards +" at bounding box center [540, 197] width 81 height 39
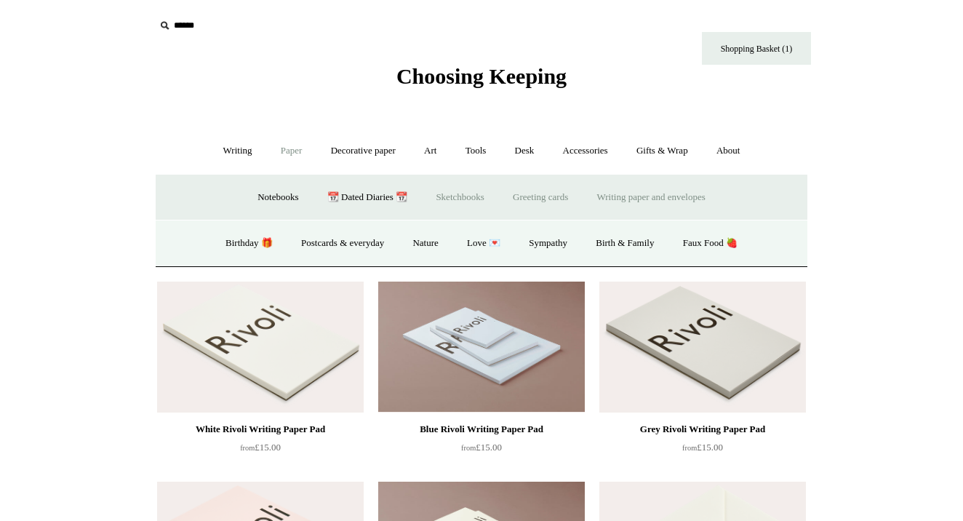
click at [490, 192] on link "Sketchbooks +" at bounding box center [460, 197] width 74 height 39
click at [264, 194] on link "Notebooks +" at bounding box center [277, 197] width 67 height 39
click at [253, 234] on link "All" at bounding box center [268, 243] width 39 height 39
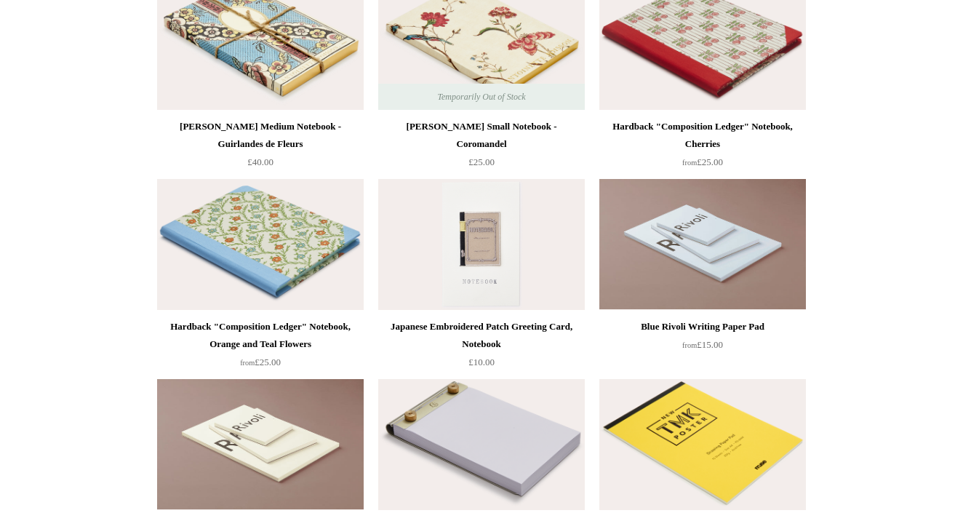
scroll to position [8041, 0]
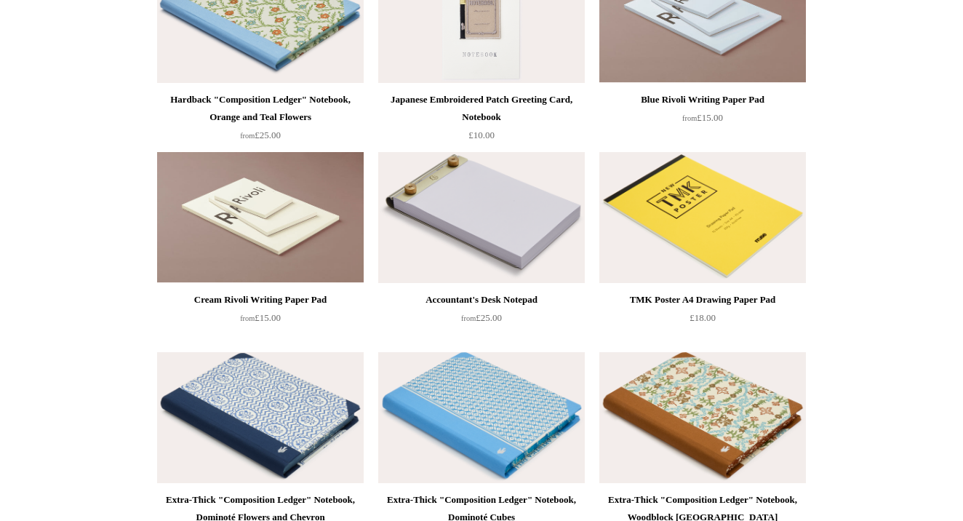
click at [709, 231] on img at bounding box center [703, 217] width 207 height 131
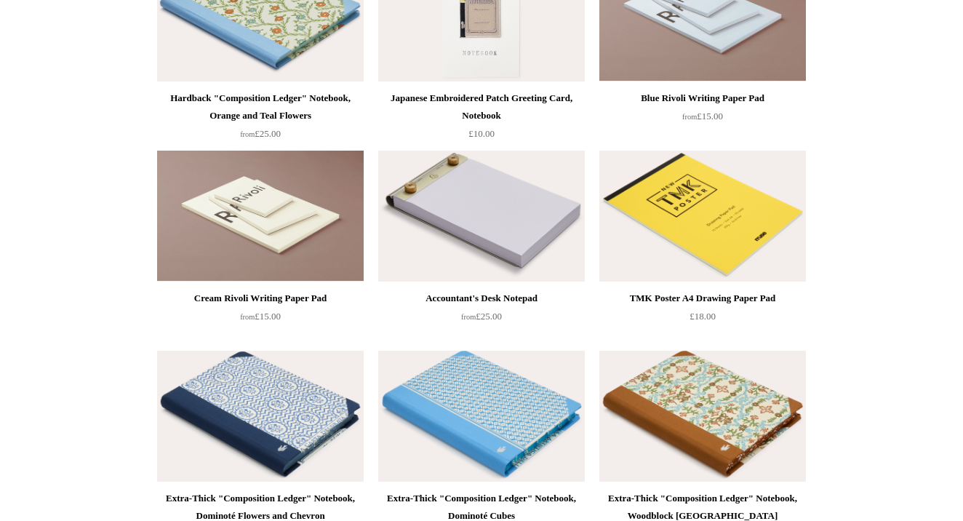
scroll to position [8041, 0]
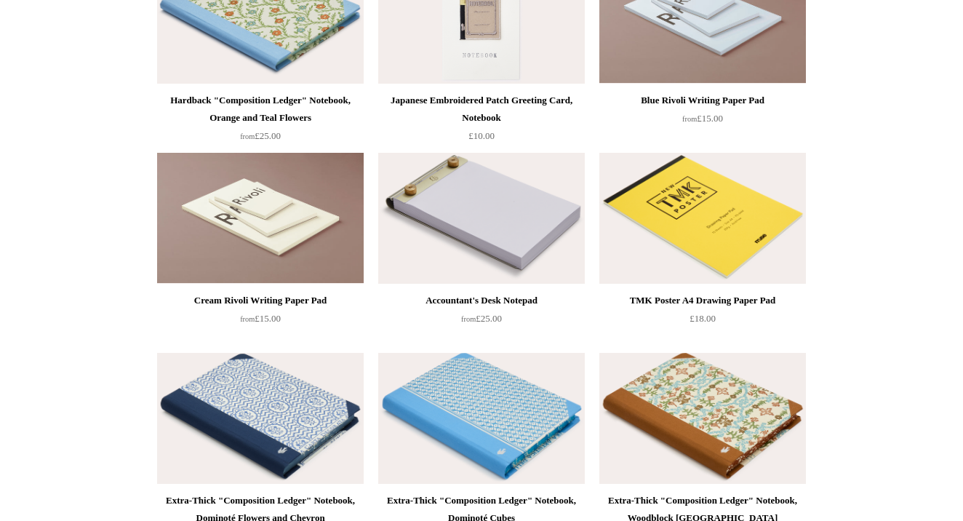
click at [483, 243] on img at bounding box center [481, 218] width 207 height 131
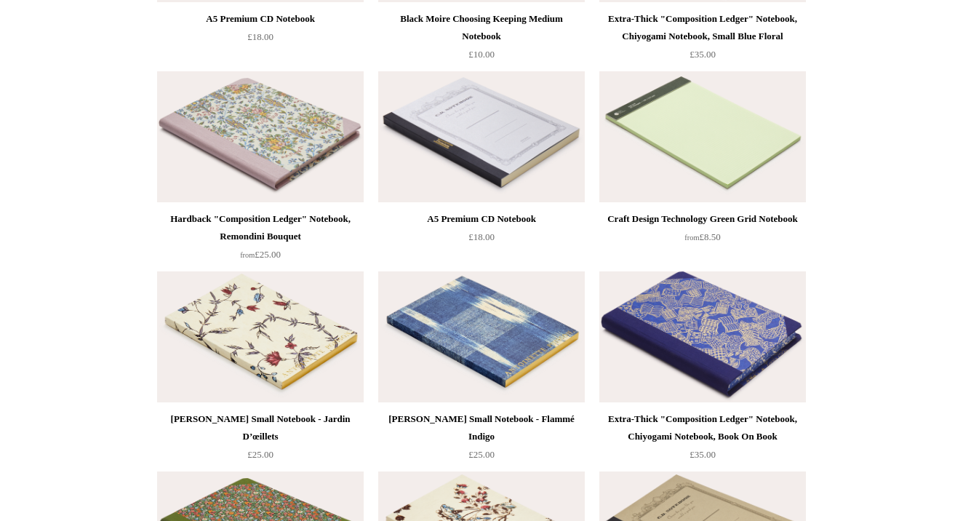
scroll to position [5638, 0]
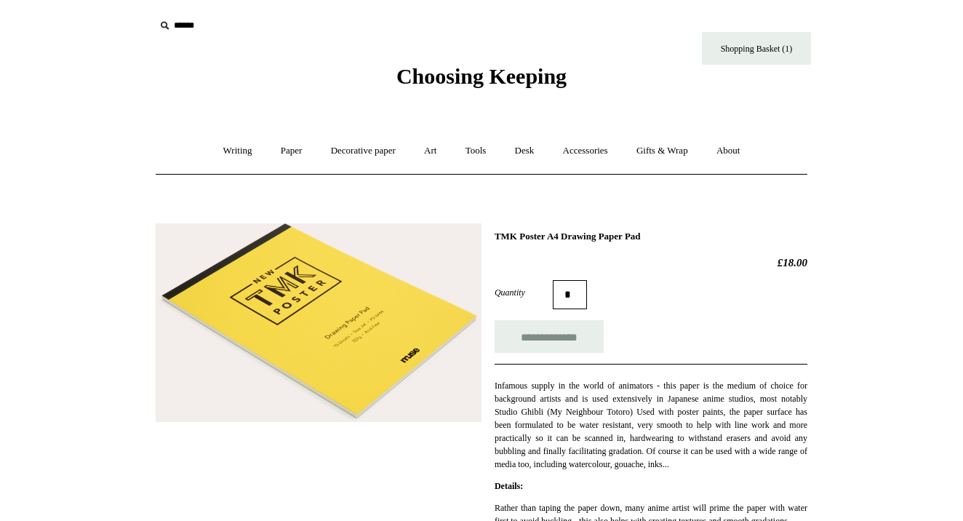
scroll to position [1, 0]
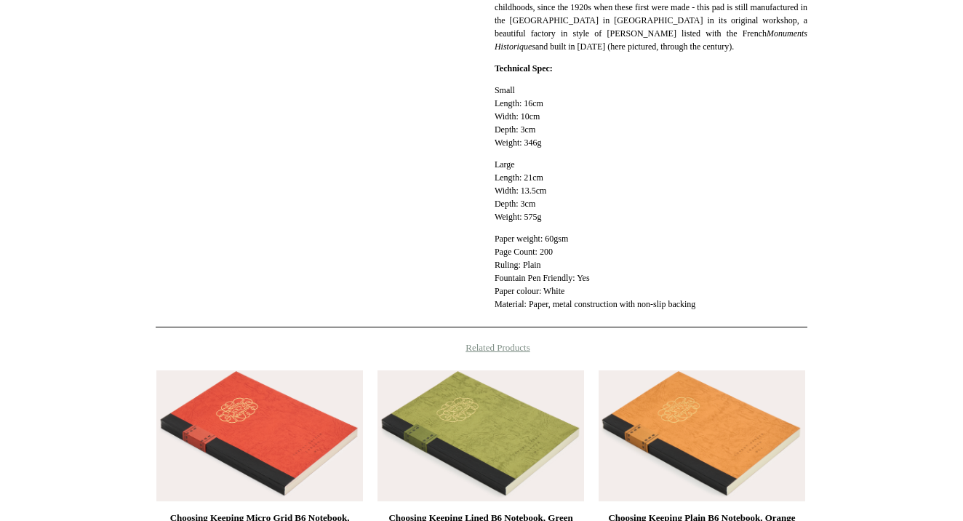
scroll to position [800, 0]
